Goal: Complete application form: Complete application form

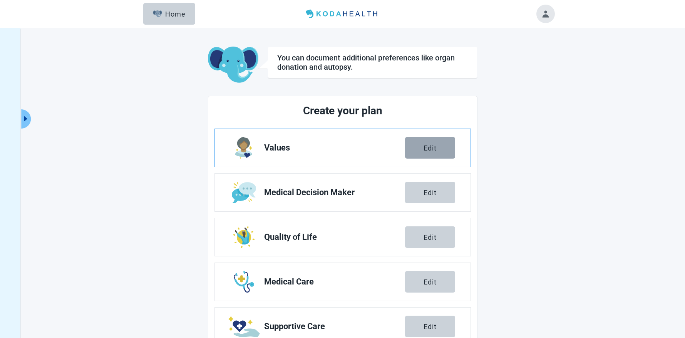
click at [428, 151] on div "Edit" at bounding box center [430, 148] width 13 height 8
click at [418, 147] on button "Edit" at bounding box center [430, 148] width 50 height 22
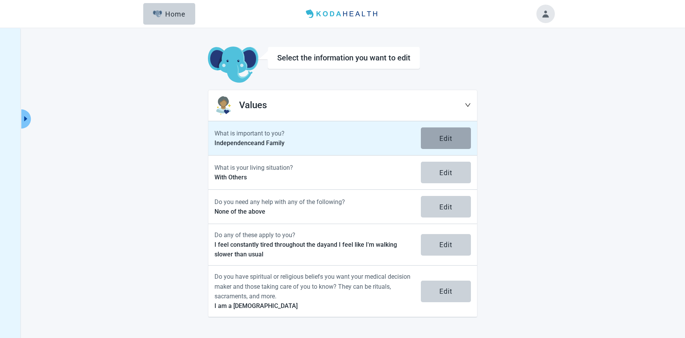
click at [451, 134] on button "Edit" at bounding box center [446, 138] width 50 height 22
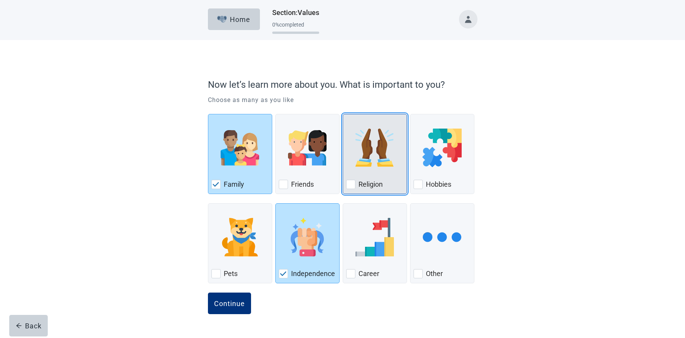
click at [347, 182] on div "Religion, checkbox, not checked" at bounding box center [350, 184] width 9 height 9
click at [343, 114] on input "Religion" at bounding box center [343, 114] width 0 height 0
checkbox input "true"
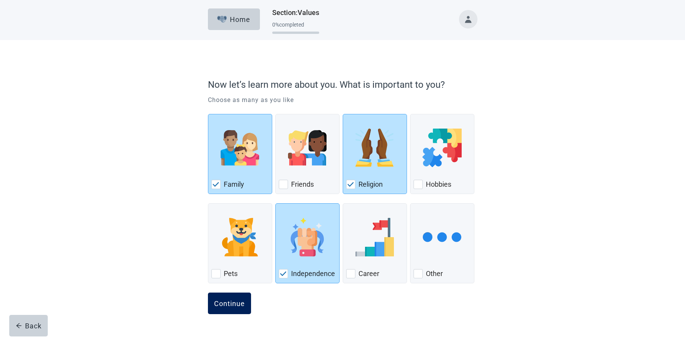
click at [222, 304] on div "Continue" at bounding box center [229, 304] width 31 height 8
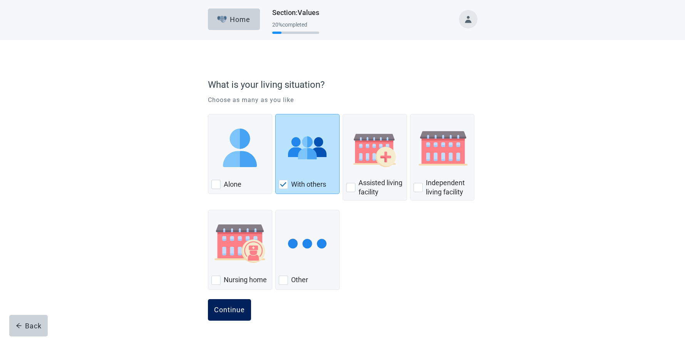
click at [238, 307] on div "Continue" at bounding box center [229, 310] width 31 height 8
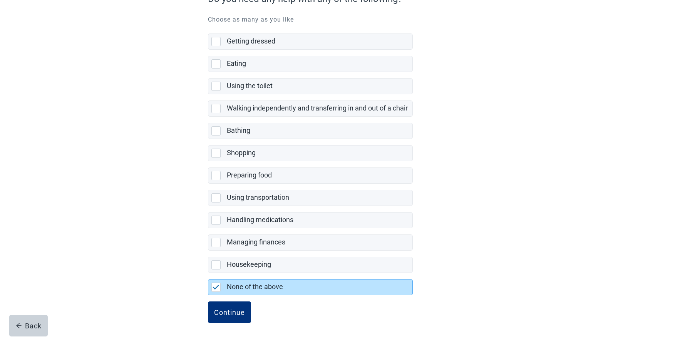
scroll to position [88, 0]
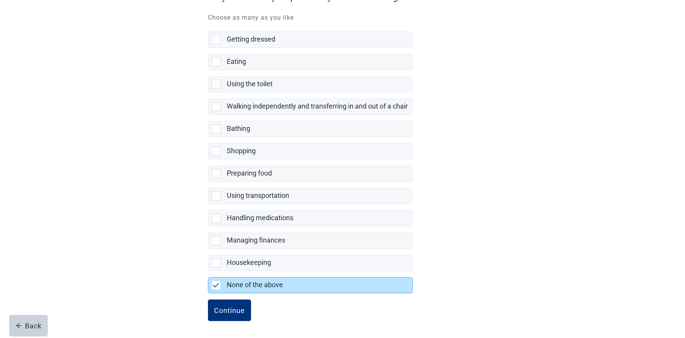
click at [460, 213] on div "Getting dressed Eating Using the toilet Walking independently and transferring …" at bounding box center [343, 157] width 270 height 265
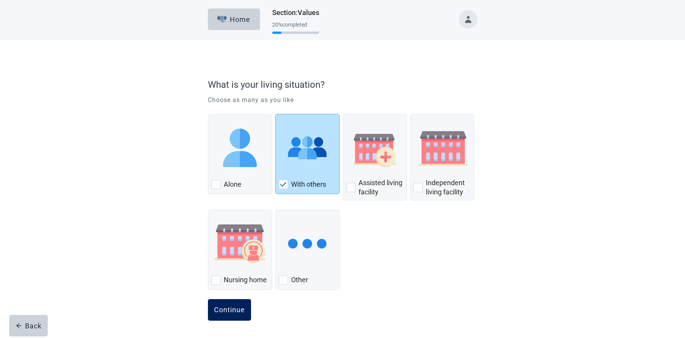
click at [226, 308] on div "Continue" at bounding box center [229, 310] width 31 height 8
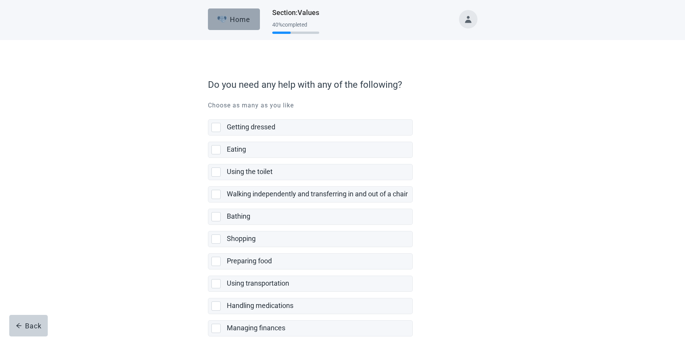
click at [246, 18] on div "Home" at bounding box center [233, 19] width 33 height 8
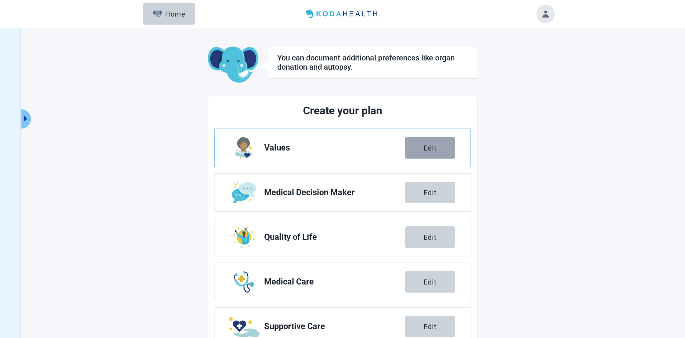
click at [437, 149] on button "Edit" at bounding box center [430, 148] width 50 height 22
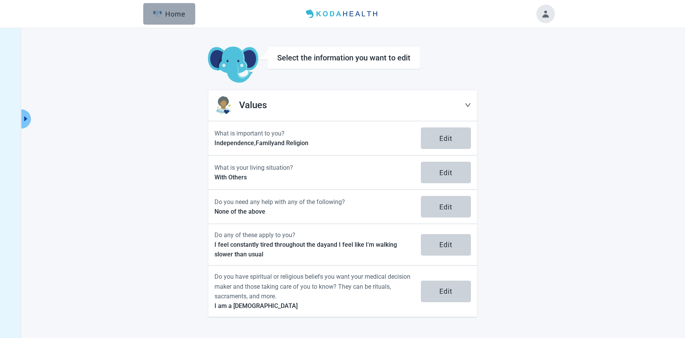
click at [179, 14] on div "Home" at bounding box center [169, 14] width 33 height 8
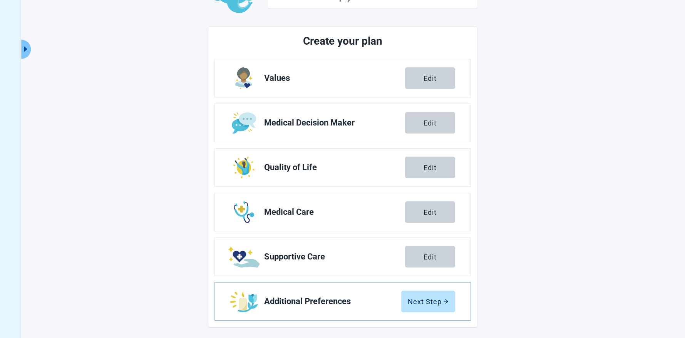
scroll to position [71, 0]
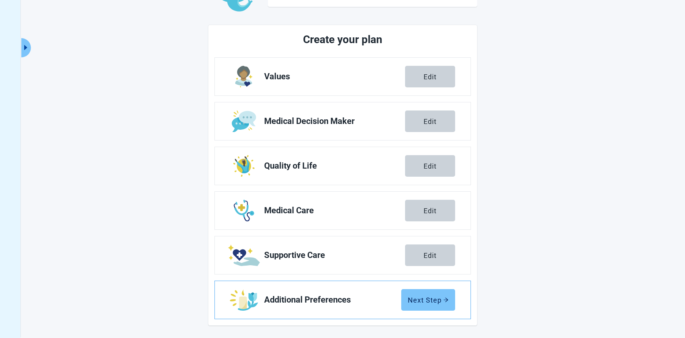
click at [416, 297] on div "Next Step" at bounding box center [428, 300] width 41 height 8
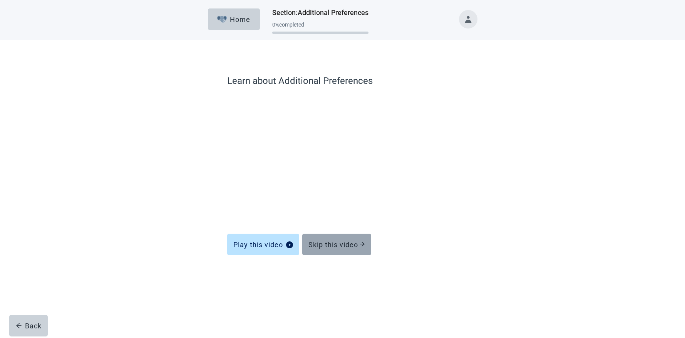
click at [353, 240] on button "Skip this video" at bounding box center [336, 245] width 69 height 22
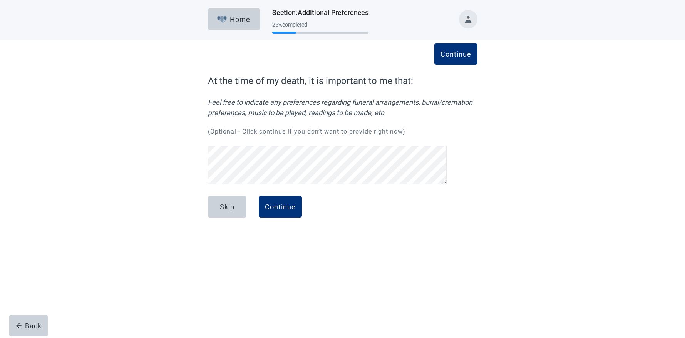
scroll to position [51, 0]
click at [288, 207] on div "Continue" at bounding box center [280, 207] width 31 height 8
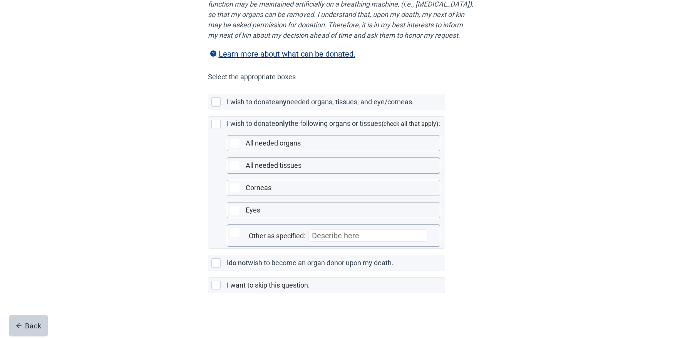
scroll to position [137, 0]
click at [171, 102] on div "In the event of my death, these are the instructions to be followed regarding m…" at bounding box center [342, 126] width 617 height 424
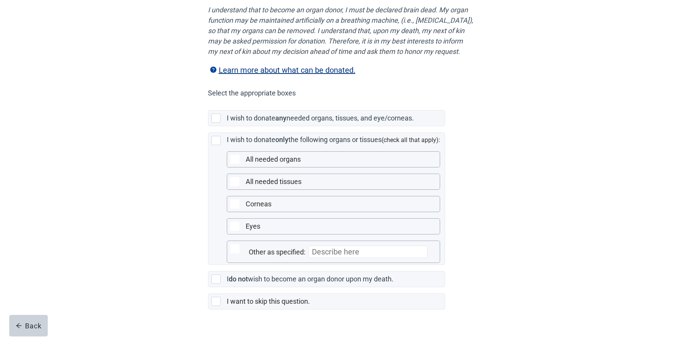
scroll to position [122, 0]
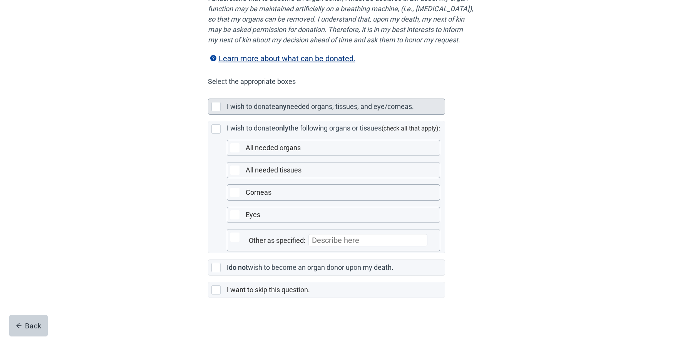
click at [216, 111] on div "Main content" at bounding box center [215, 106] width 9 height 9
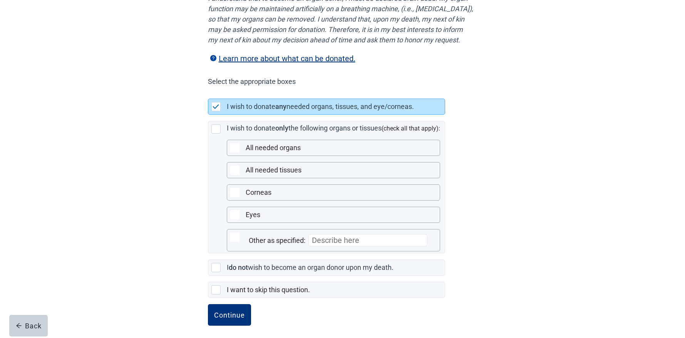
click at [169, 100] on div "In the event of my death, these are the instructions to be followed regarding m…" at bounding box center [342, 130] width 617 height 424
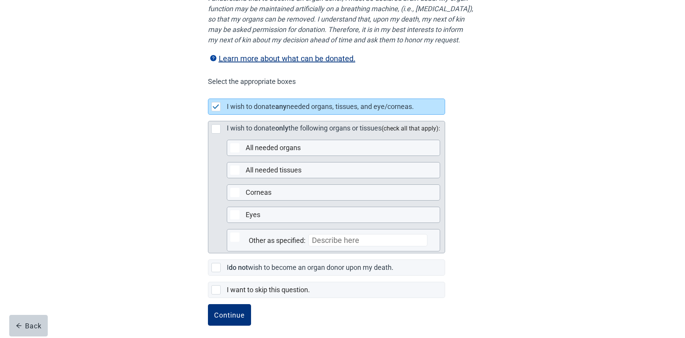
click at [214, 134] on div "Main content" at bounding box center [215, 128] width 9 height 9
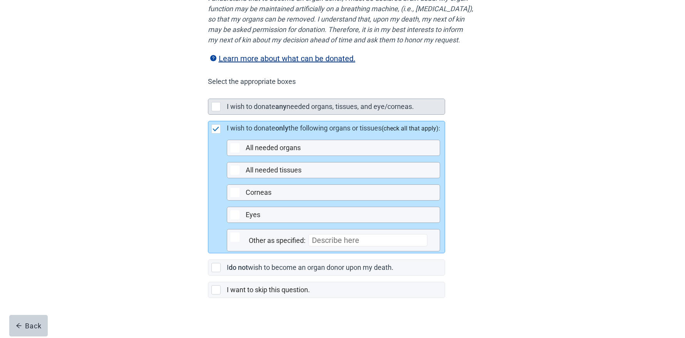
click at [214, 111] on div "Main content" at bounding box center [215, 106] width 9 height 9
